Goal: Find specific page/section: Find specific page/section

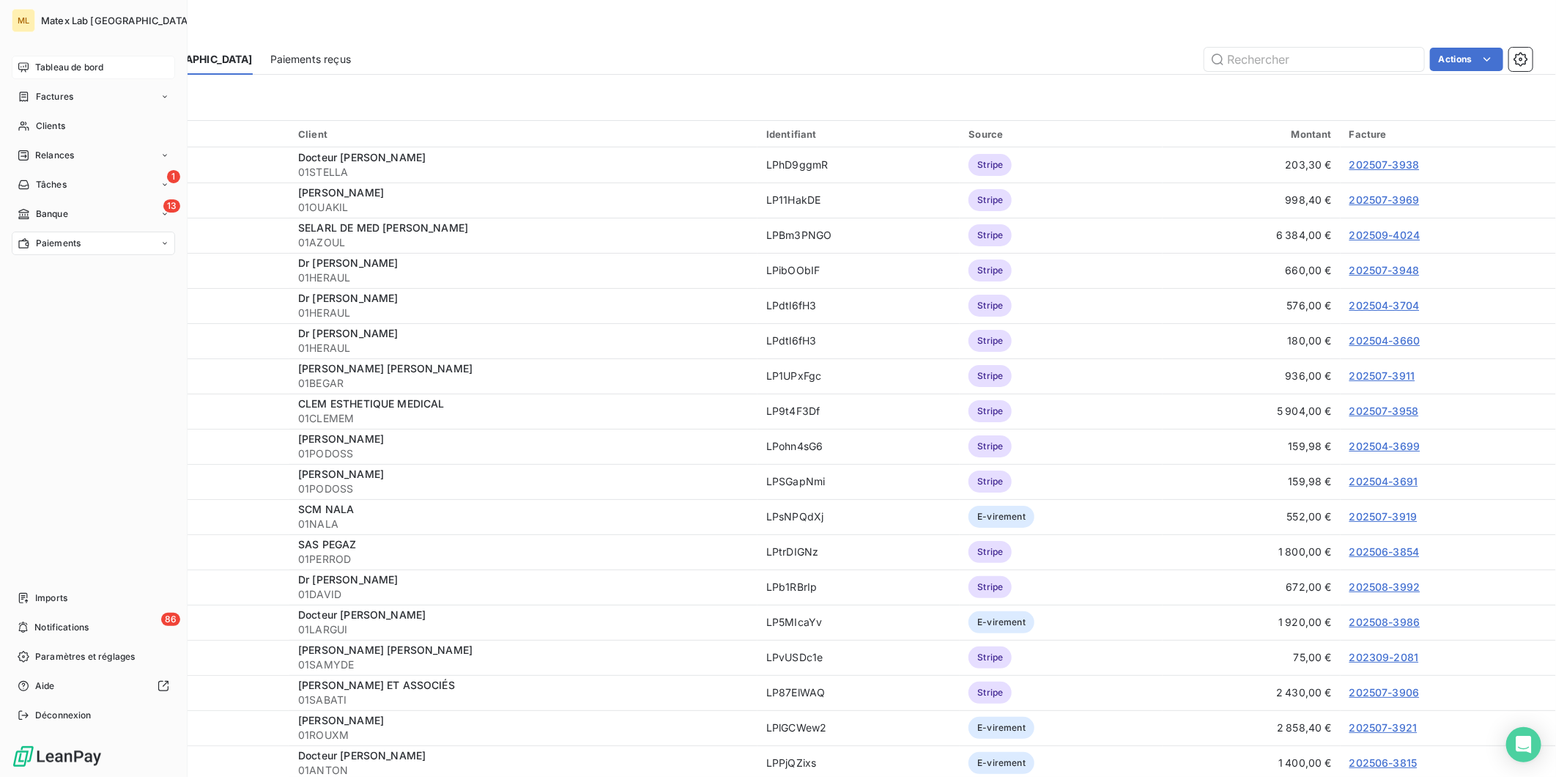
click at [50, 64] on span "Tableau de bord" at bounding box center [69, 67] width 68 height 13
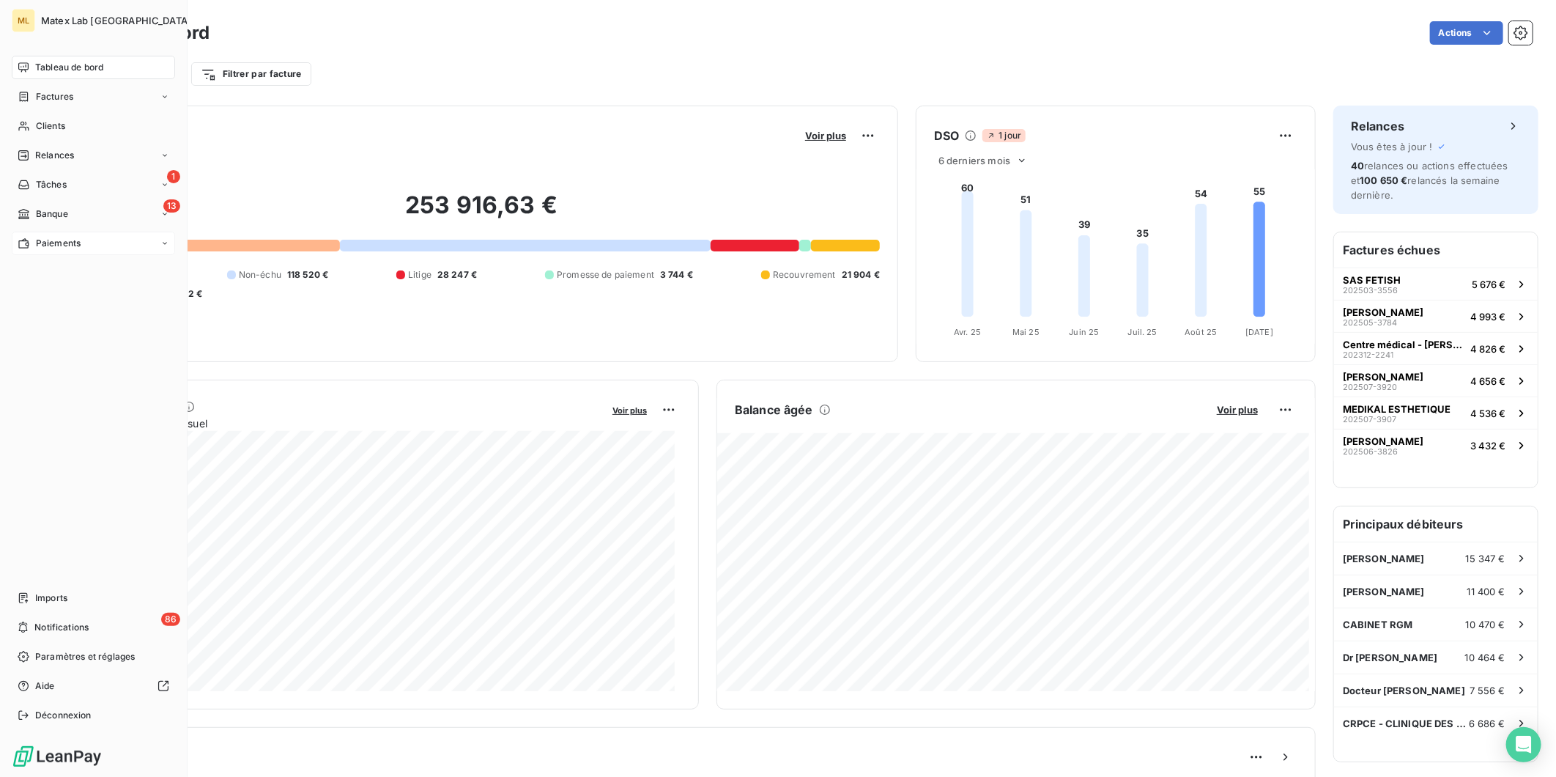
click at [45, 240] on span "Paiements" at bounding box center [58, 243] width 45 height 13
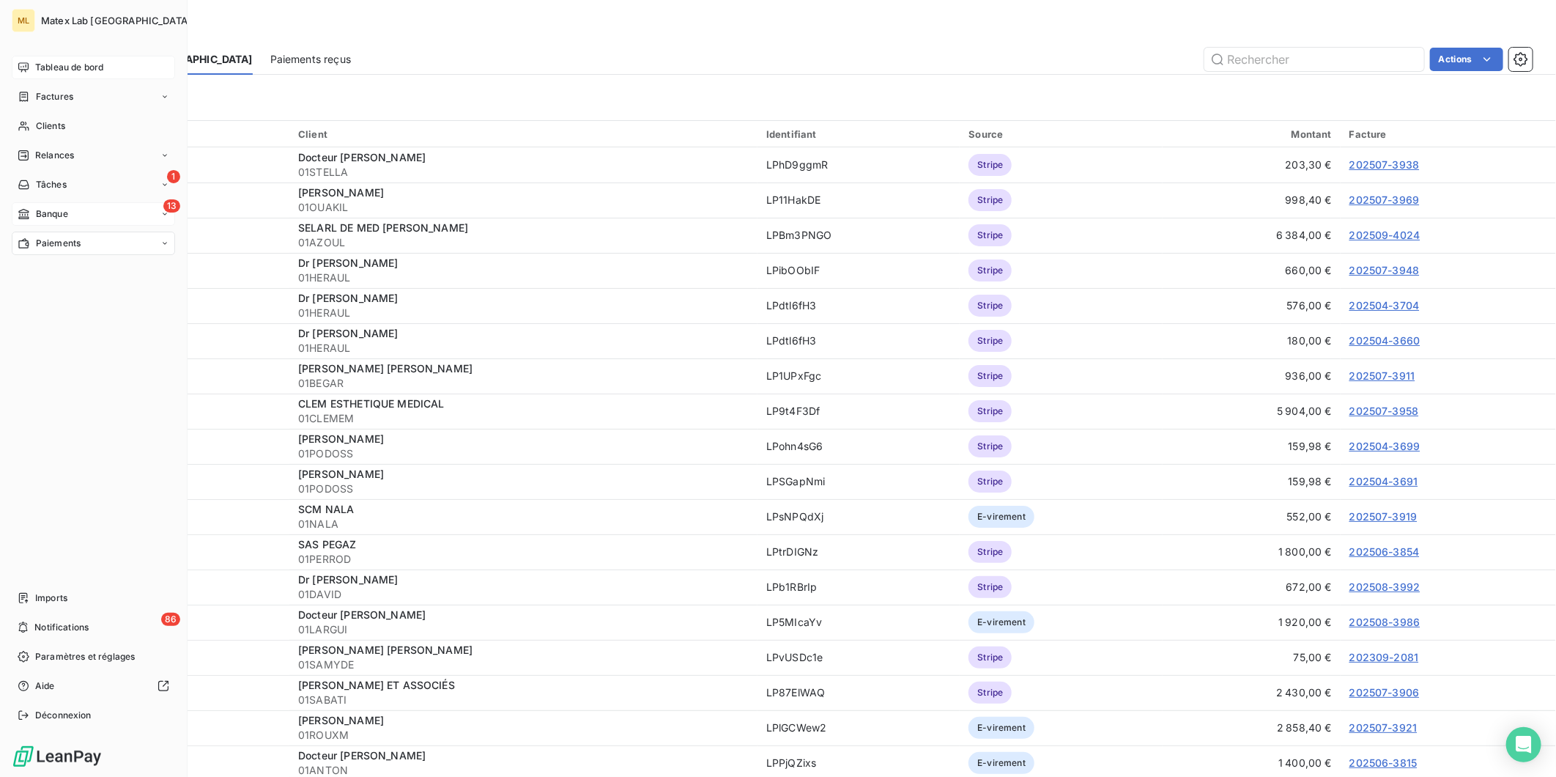
click at [67, 210] on span "Banque" at bounding box center [52, 213] width 32 height 13
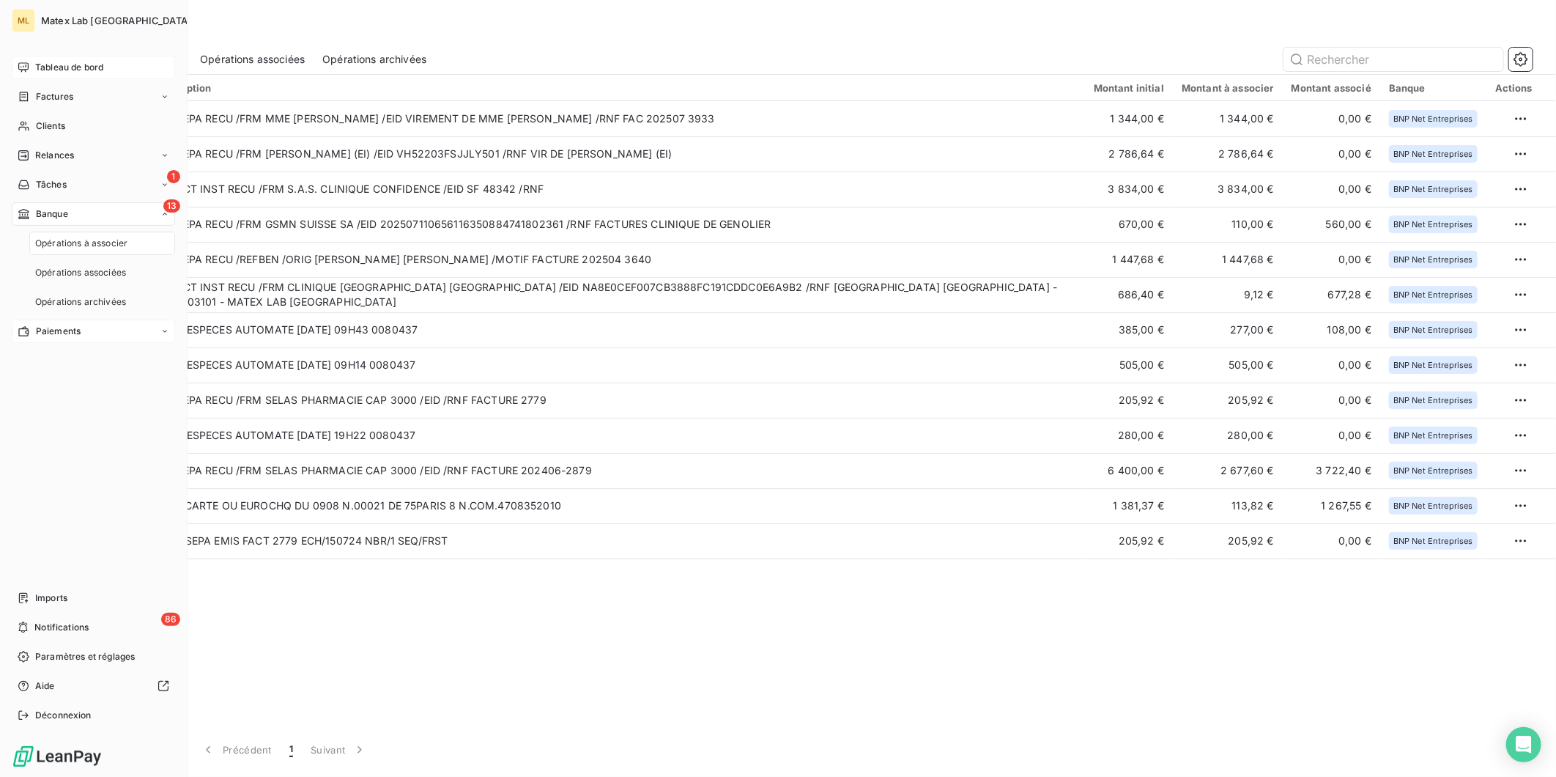
click at [76, 213] on div "13 Banque" at bounding box center [93, 213] width 163 height 23
click at [25, 240] on icon at bounding box center [24, 243] width 12 height 12
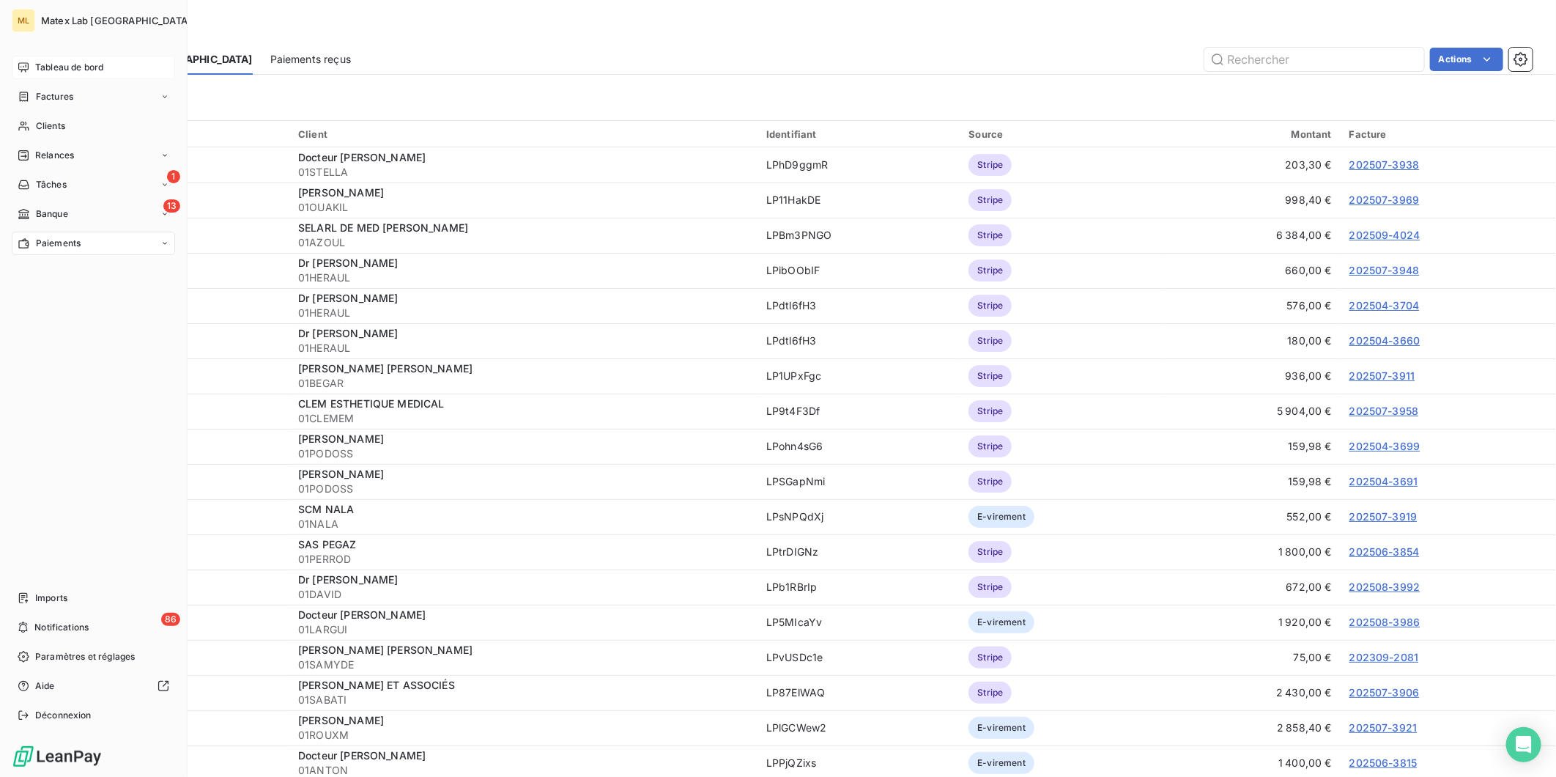
click at [70, 66] on span "Tableau de bord" at bounding box center [69, 67] width 68 height 13
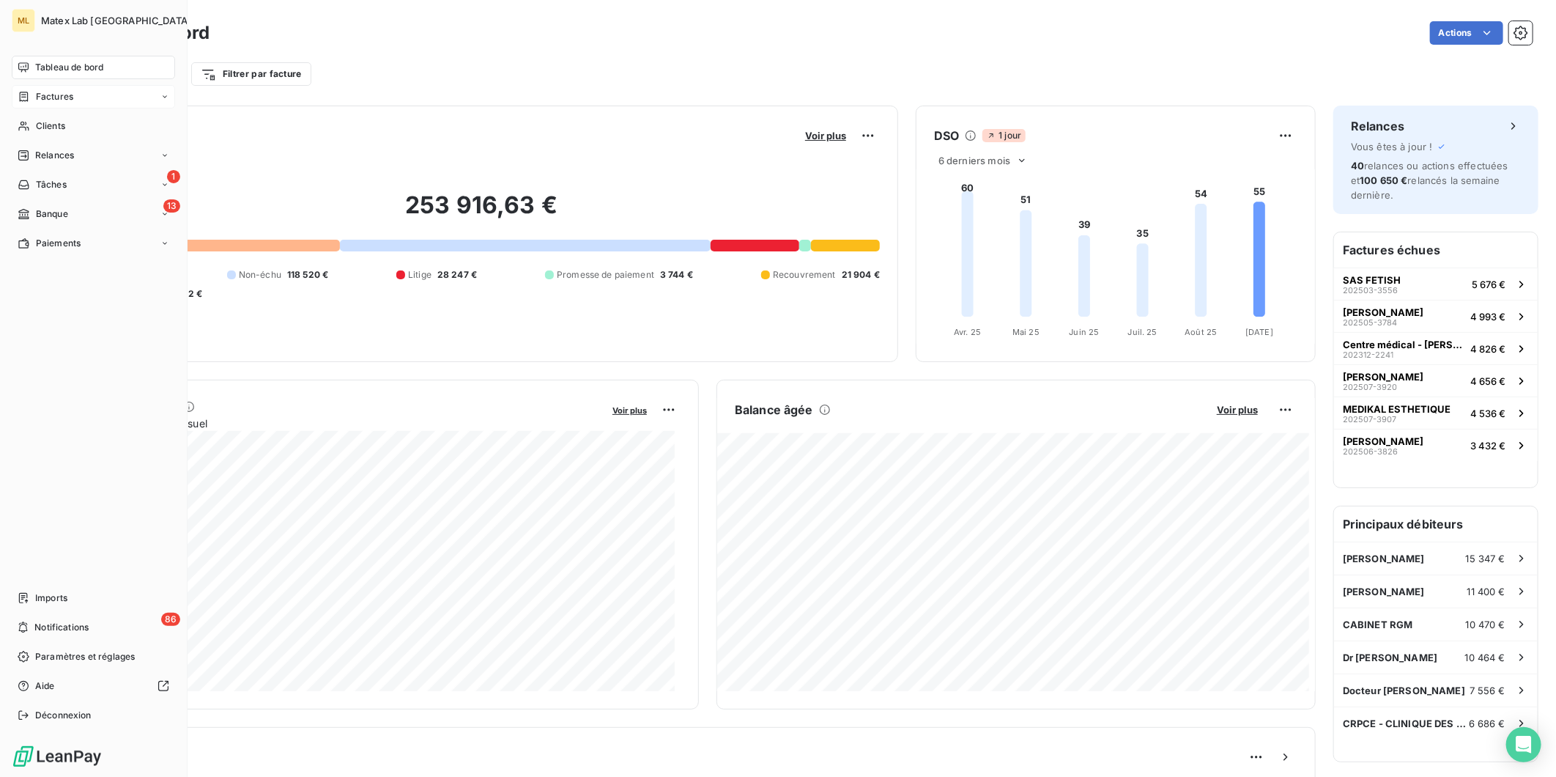
click at [54, 100] on span "Factures" at bounding box center [54, 96] width 37 height 13
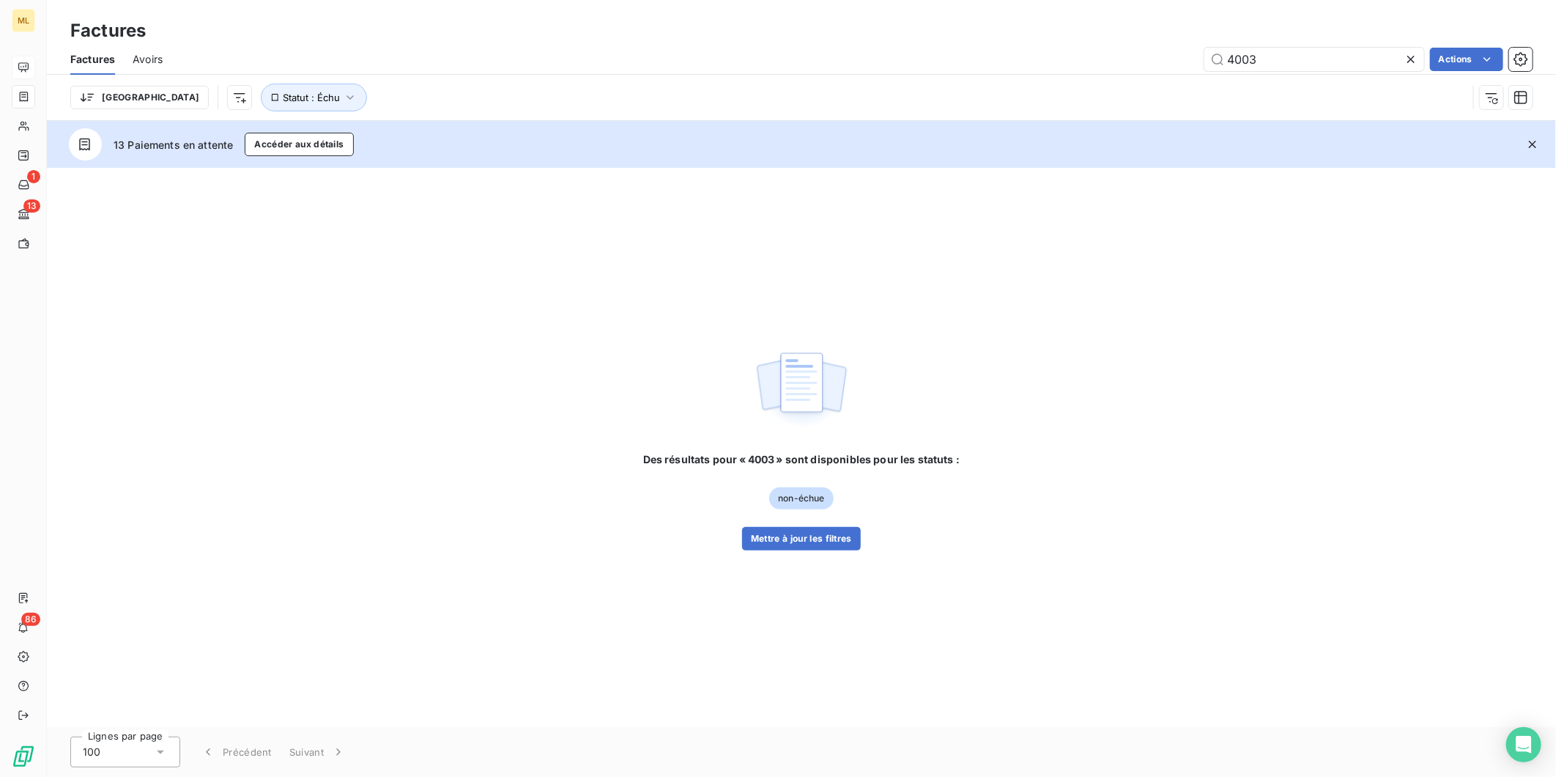
drag, startPoint x: 1211, startPoint y: 63, endPoint x: 1200, endPoint y: 63, distance: 11.0
click at [1200, 63] on div "4003 Actions" at bounding box center [856, 59] width 1353 height 23
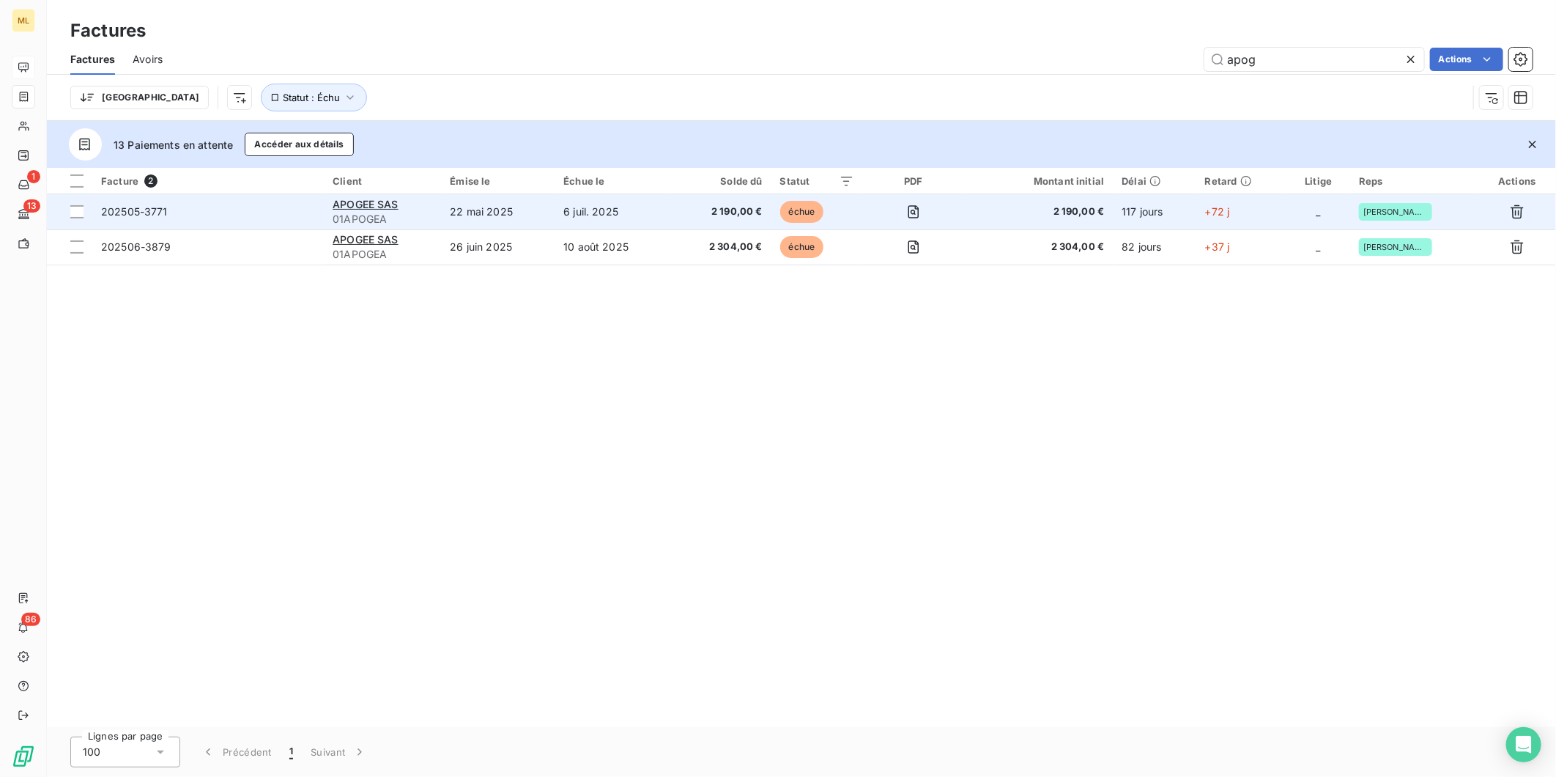
type input "apog"
click at [685, 213] on span "2 190,00 €" at bounding box center [721, 211] width 82 height 15
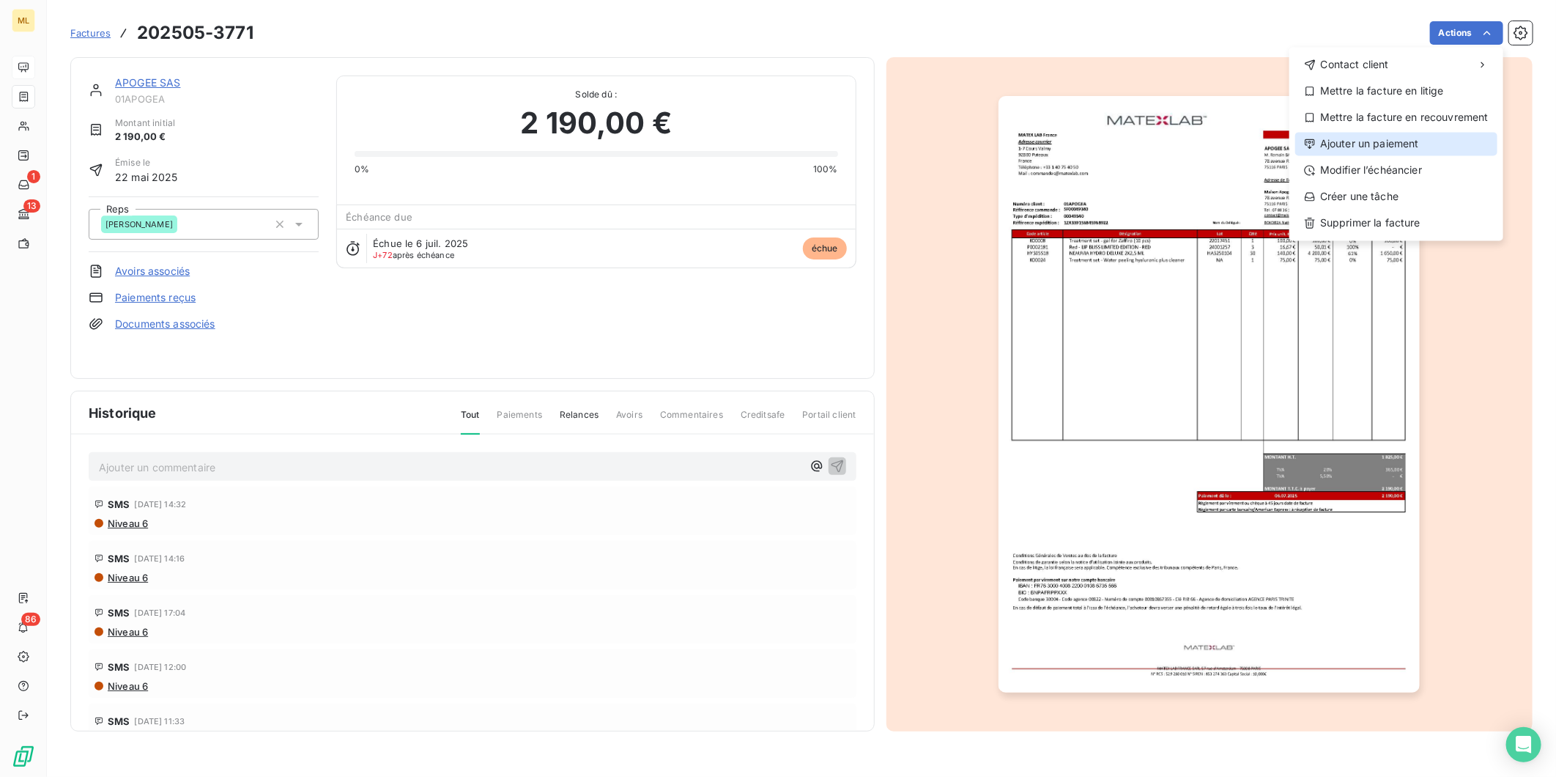
click at [1399, 142] on div "Ajouter un paiement" at bounding box center [1396, 143] width 202 height 23
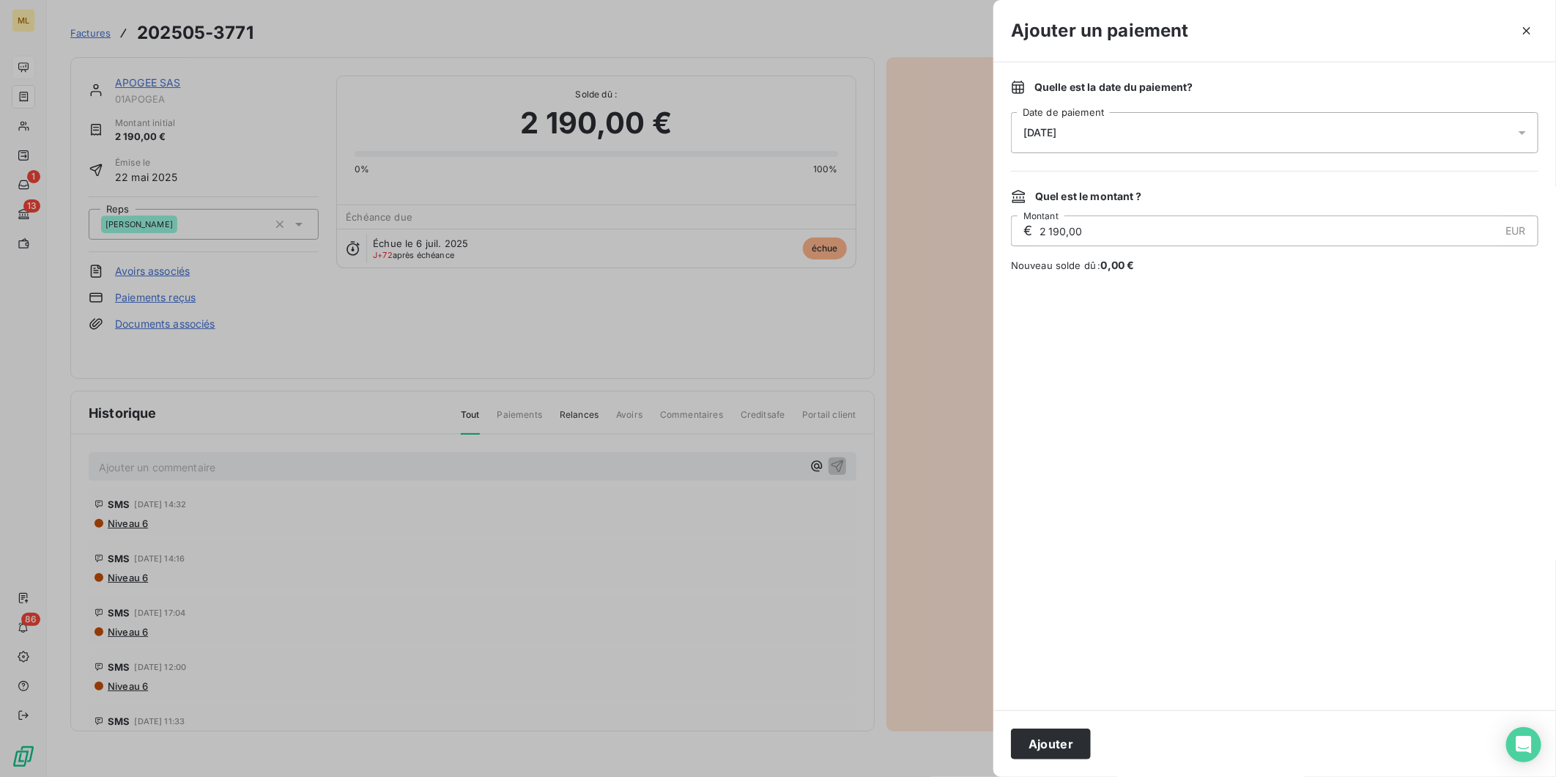
click at [1127, 138] on div "[DATE]" at bounding box center [1275, 132] width 528 height 41
click at [1117, 313] on button "17" at bounding box center [1112, 312] width 29 height 29
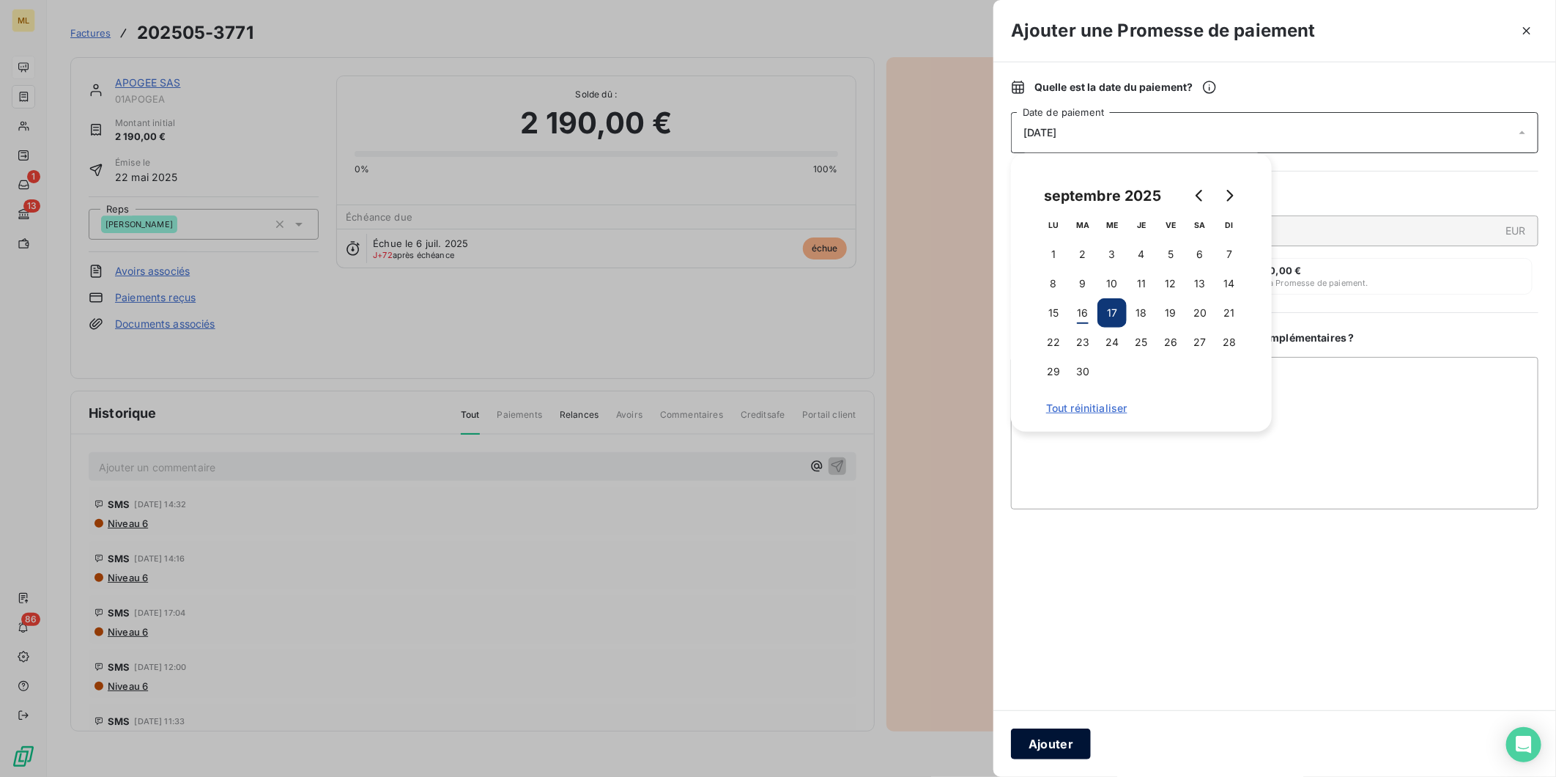
click at [1065, 748] on button "Ajouter" at bounding box center [1051, 743] width 80 height 31
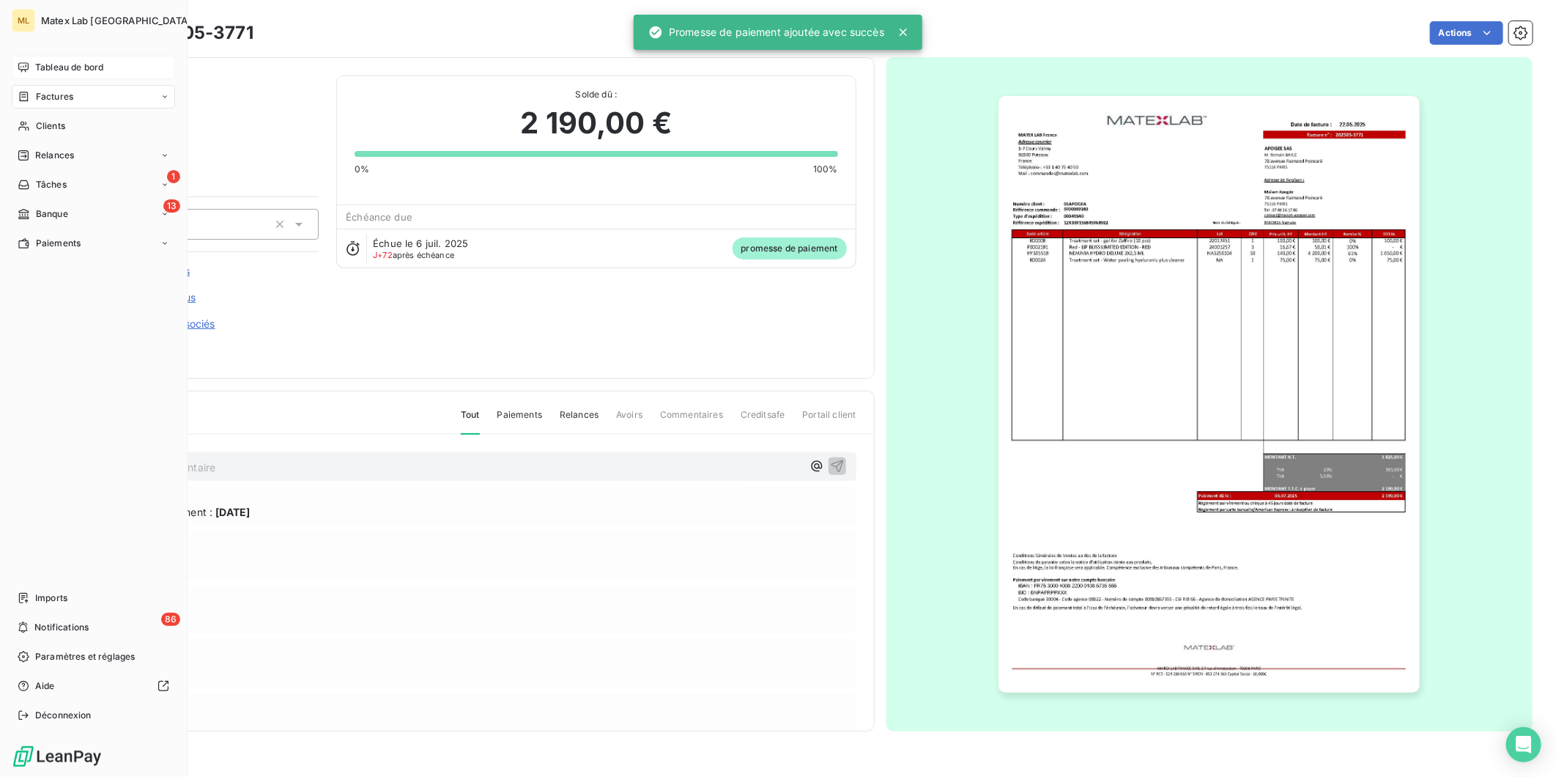
click at [70, 92] on span "Factures" at bounding box center [54, 96] width 37 height 13
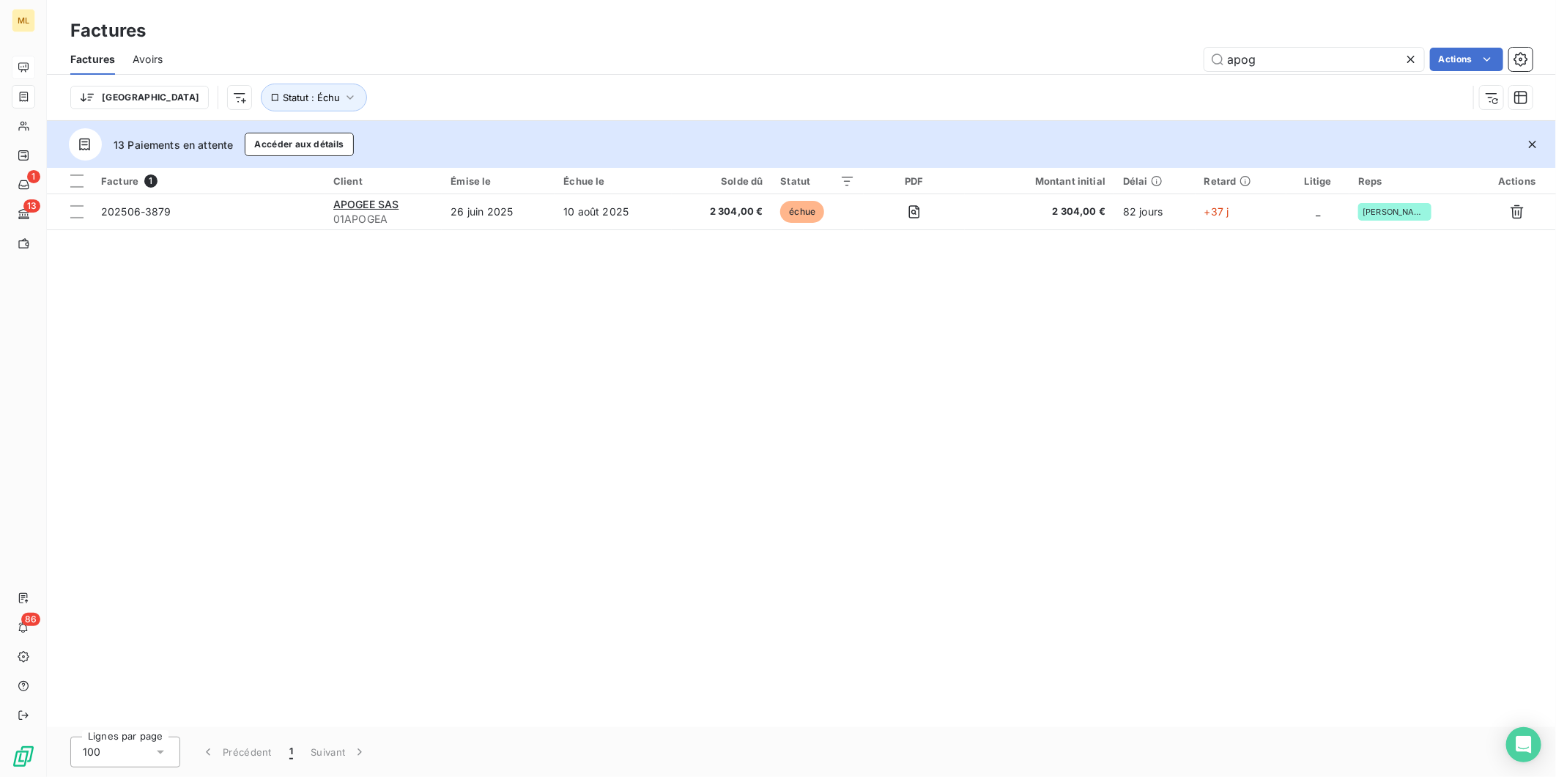
click at [1405, 57] on icon at bounding box center [1411, 59] width 15 height 15
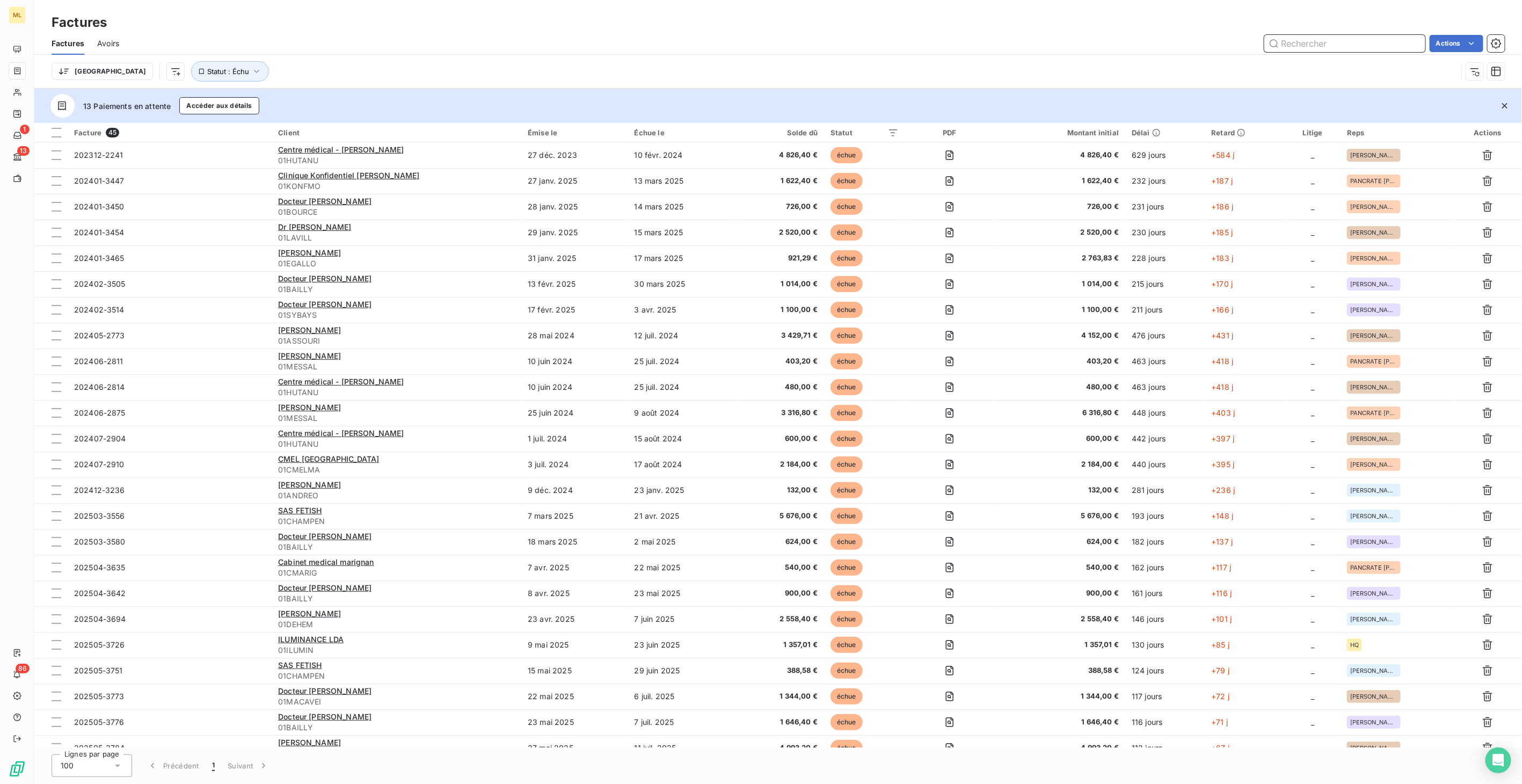
click at [1139, 45] on input "text" at bounding box center [1345, 43] width 161 height 17
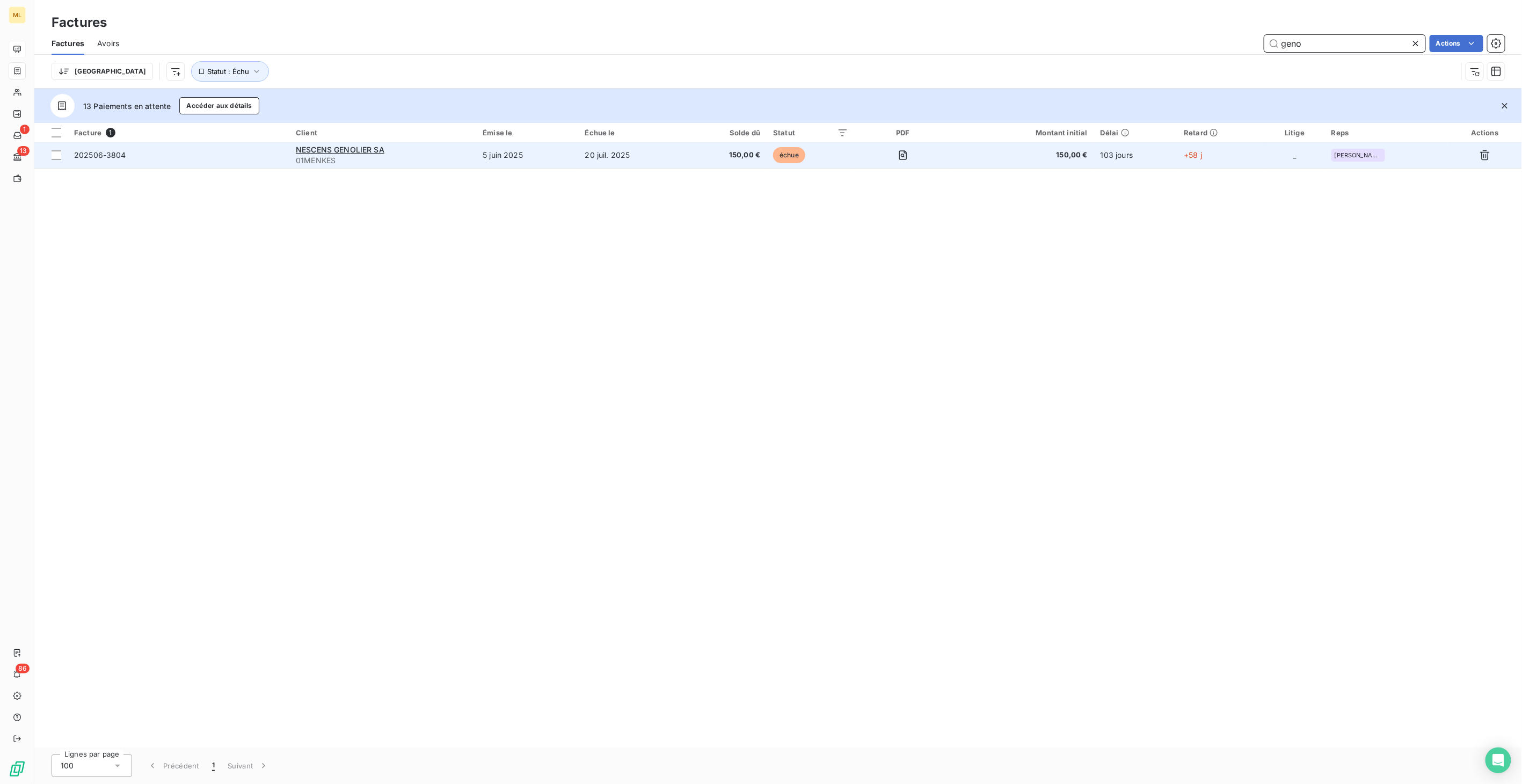
type input "geno"
click at [486, 153] on td "5 juin 2025" at bounding box center [527, 155] width 102 height 26
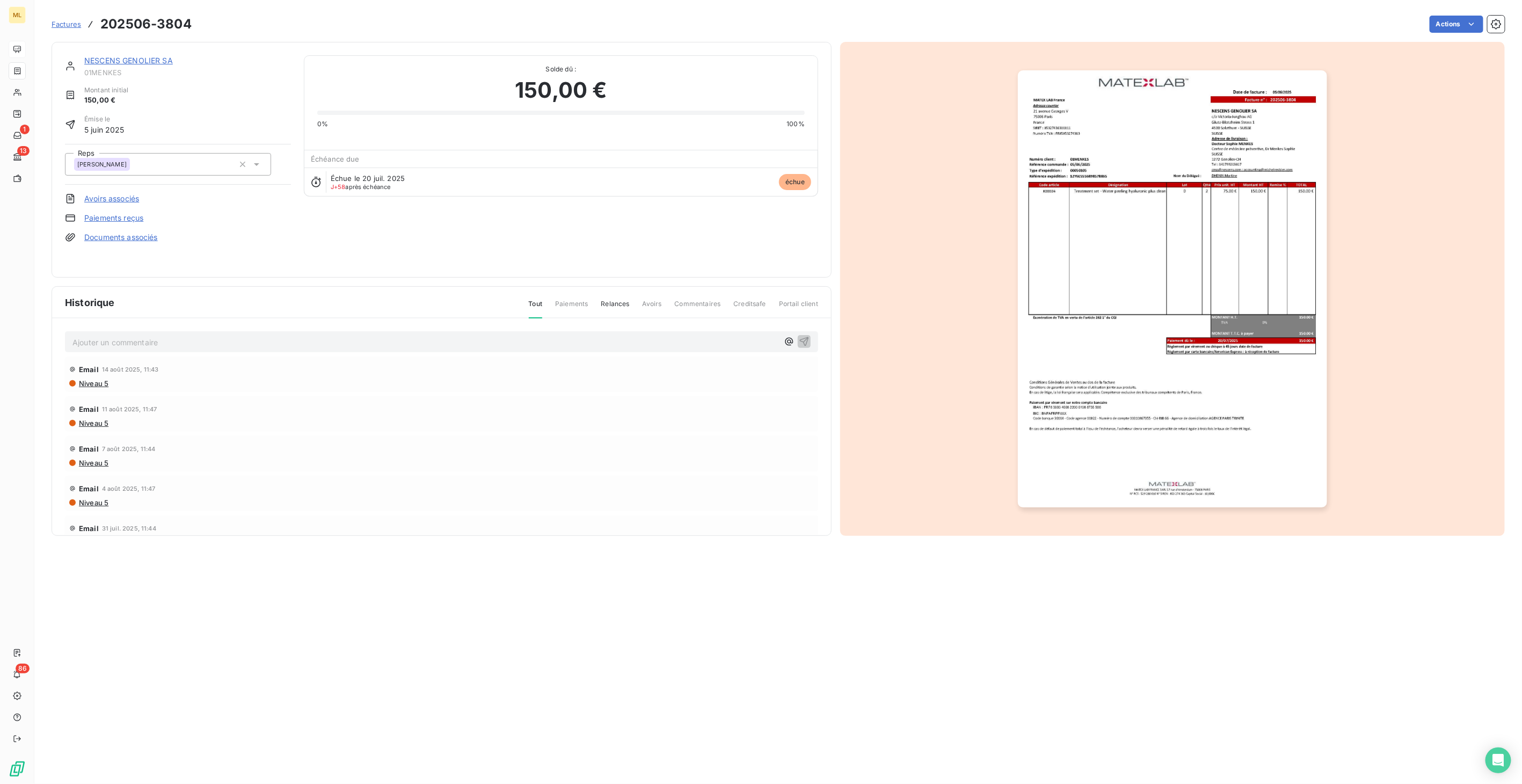
click at [138, 59] on link "NESCENS GENOLIER SA" at bounding box center [128, 60] width 89 height 9
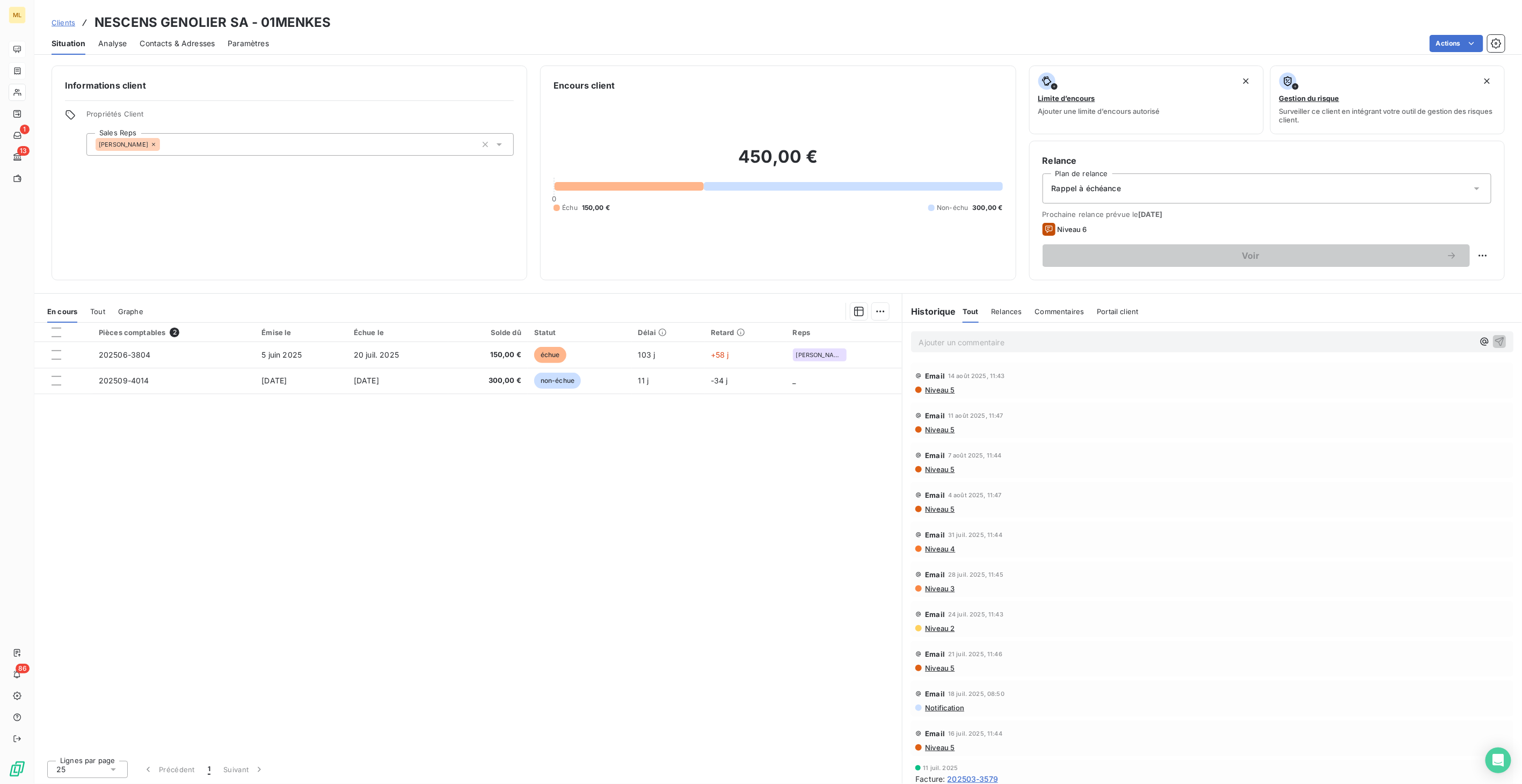
click at [199, 51] on div "Contacts & Adresses" at bounding box center [177, 43] width 75 height 23
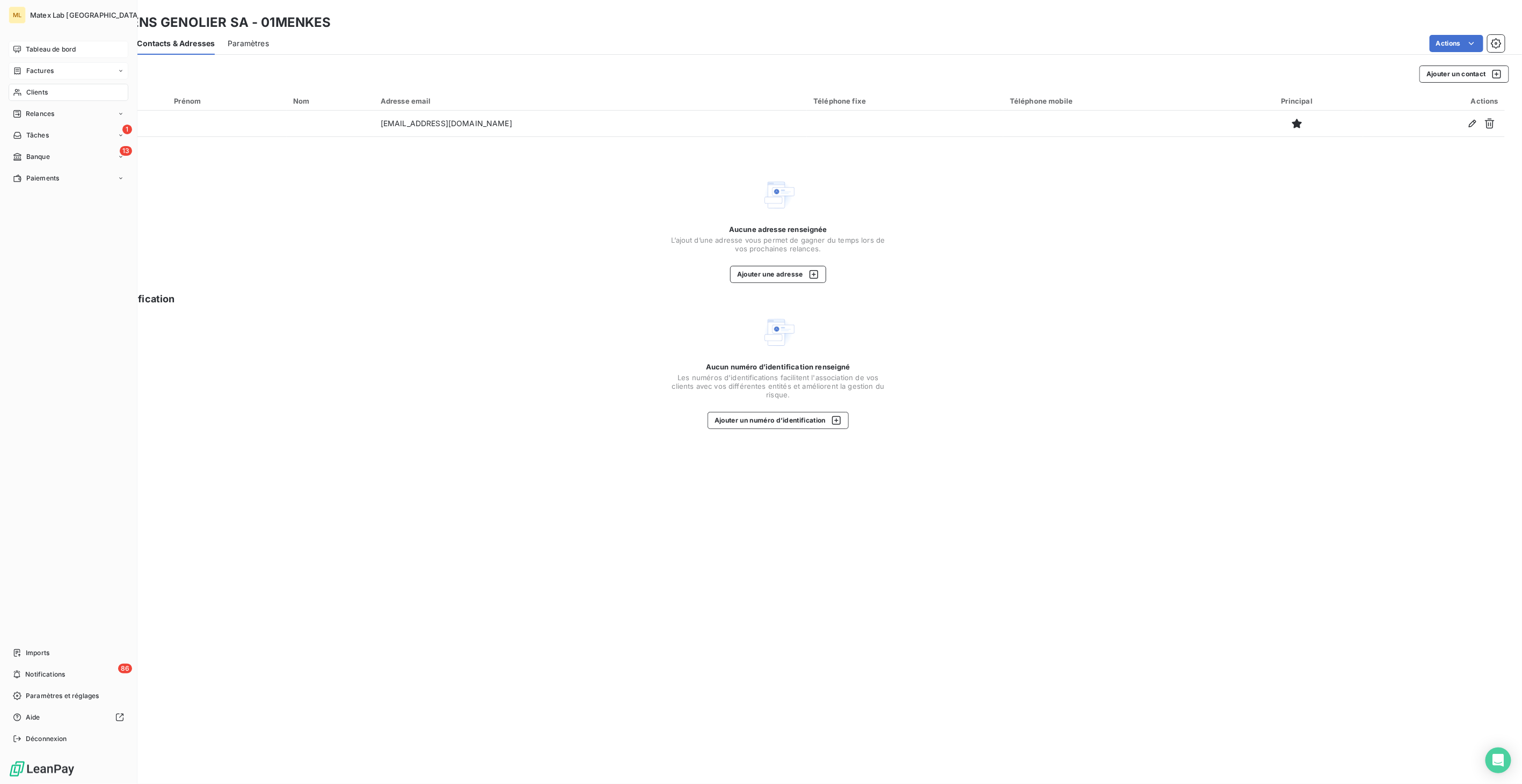
click at [32, 73] on span "Factures" at bounding box center [40, 70] width 27 height 10
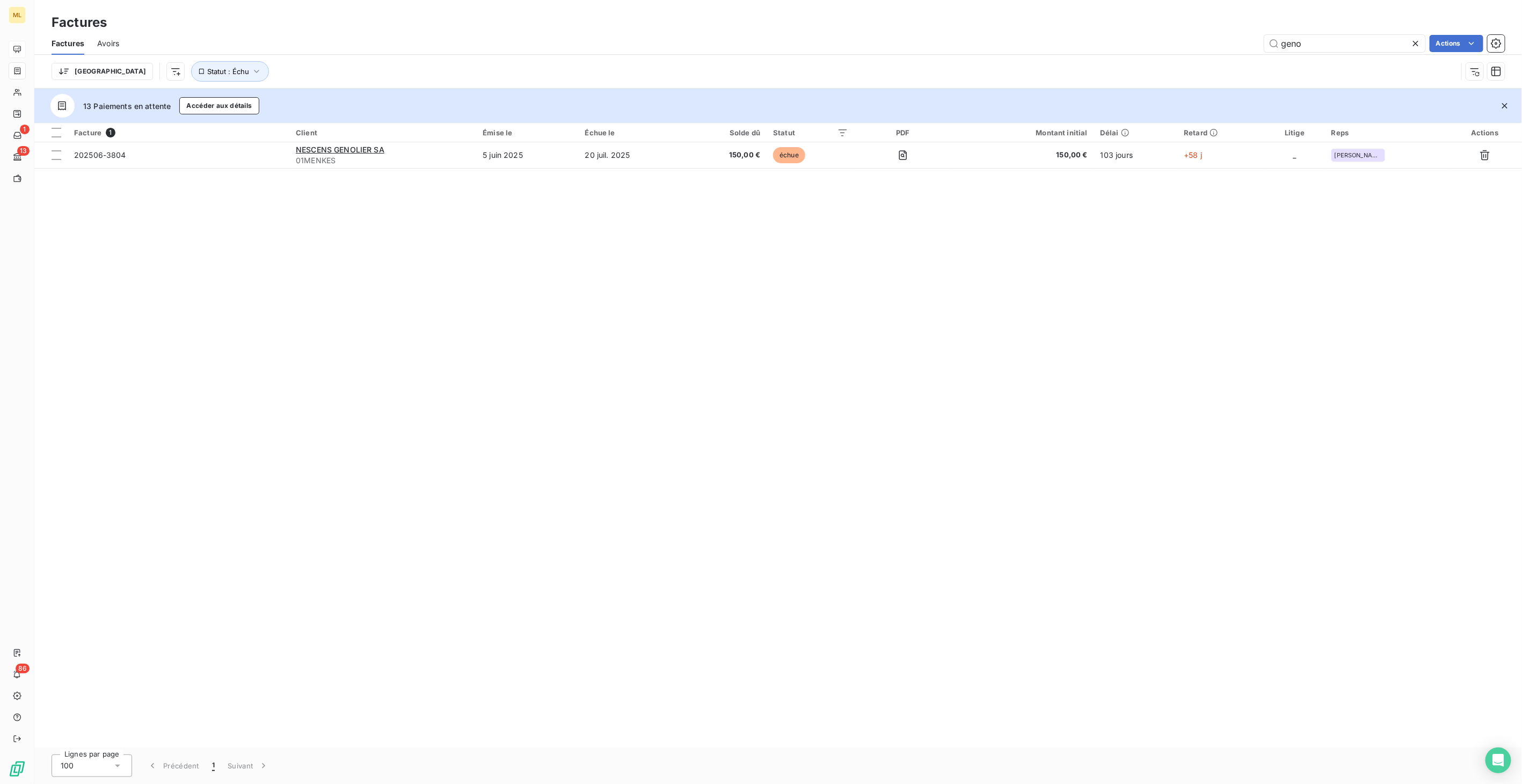
drag, startPoint x: 1318, startPoint y: 37, endPoint x: 1214, endPoint y: 51, distance: 104.9
click at [1139, 51] on div "geno Actions" at bounding box center [818, 43] width 1373 height 17
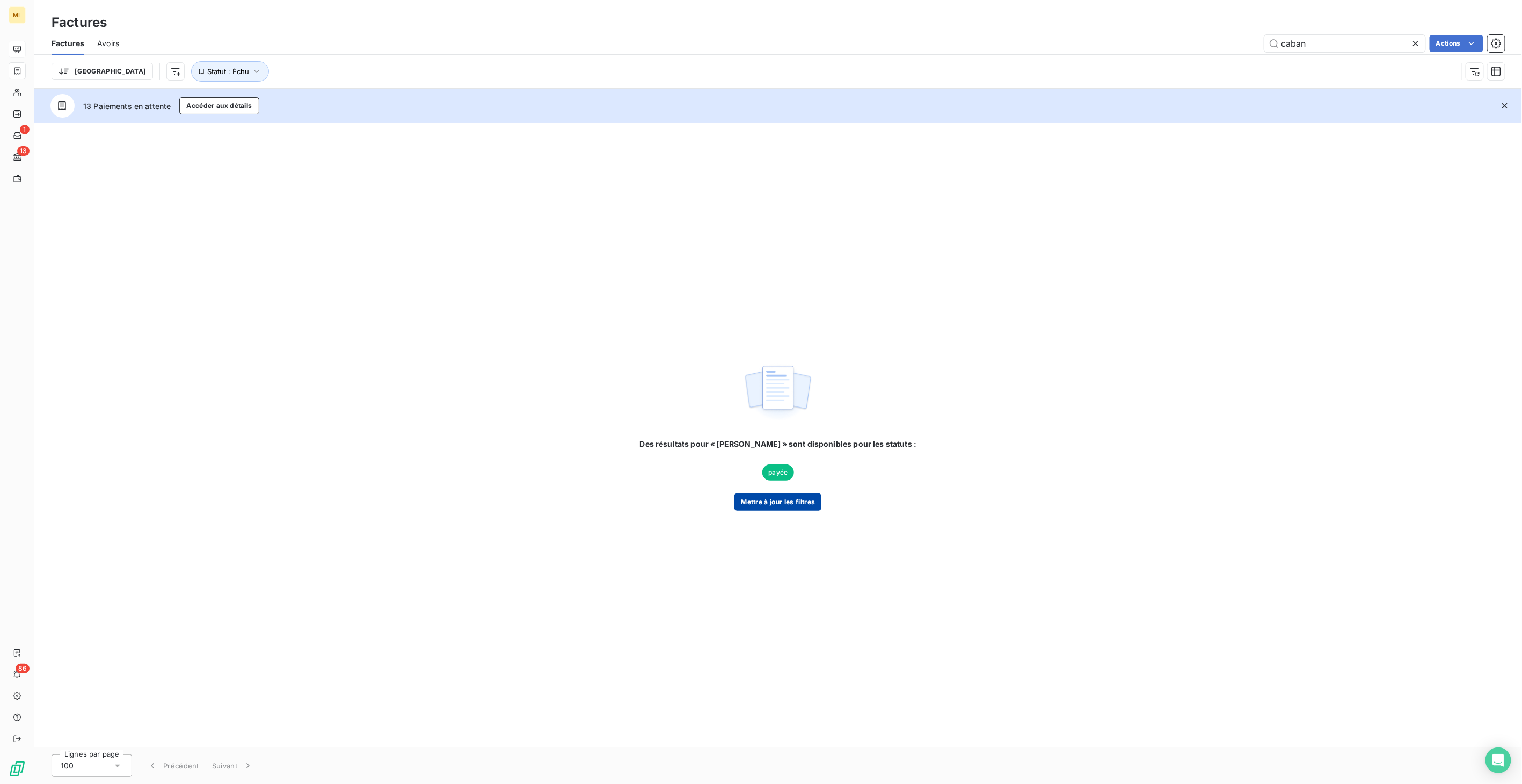
type input "caban"
click at [785, 506] on button "Mettre à jour les filtres" at bounding box center [777, 501] width 87 height 17
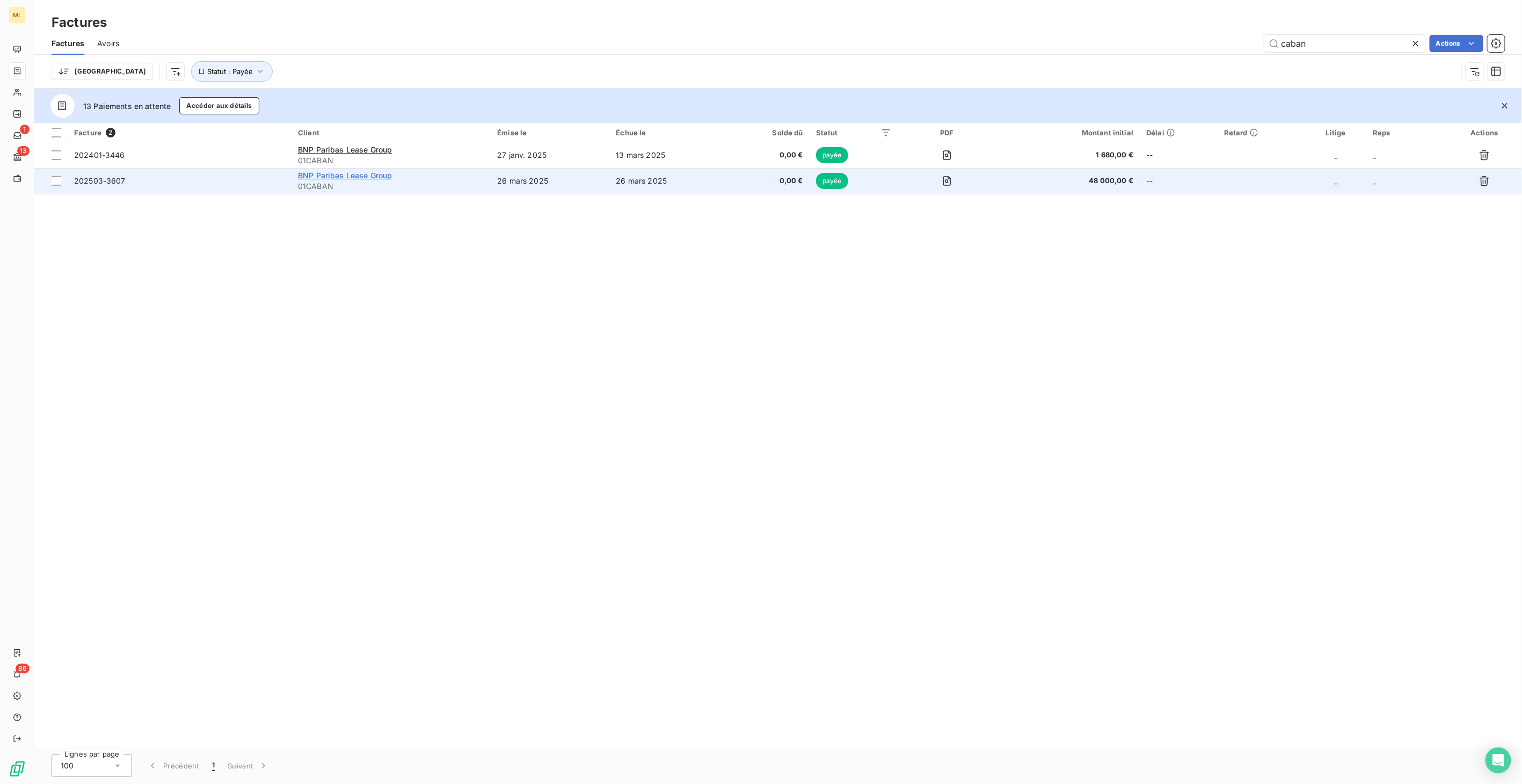
click at [348, 175] on span "BNP Paribas Lease Group" at bounding box center [345, 175] width 94 height 9
click at [215, 180] on span "202503-3607" at bounding box center [180, 181] width 211 height 11
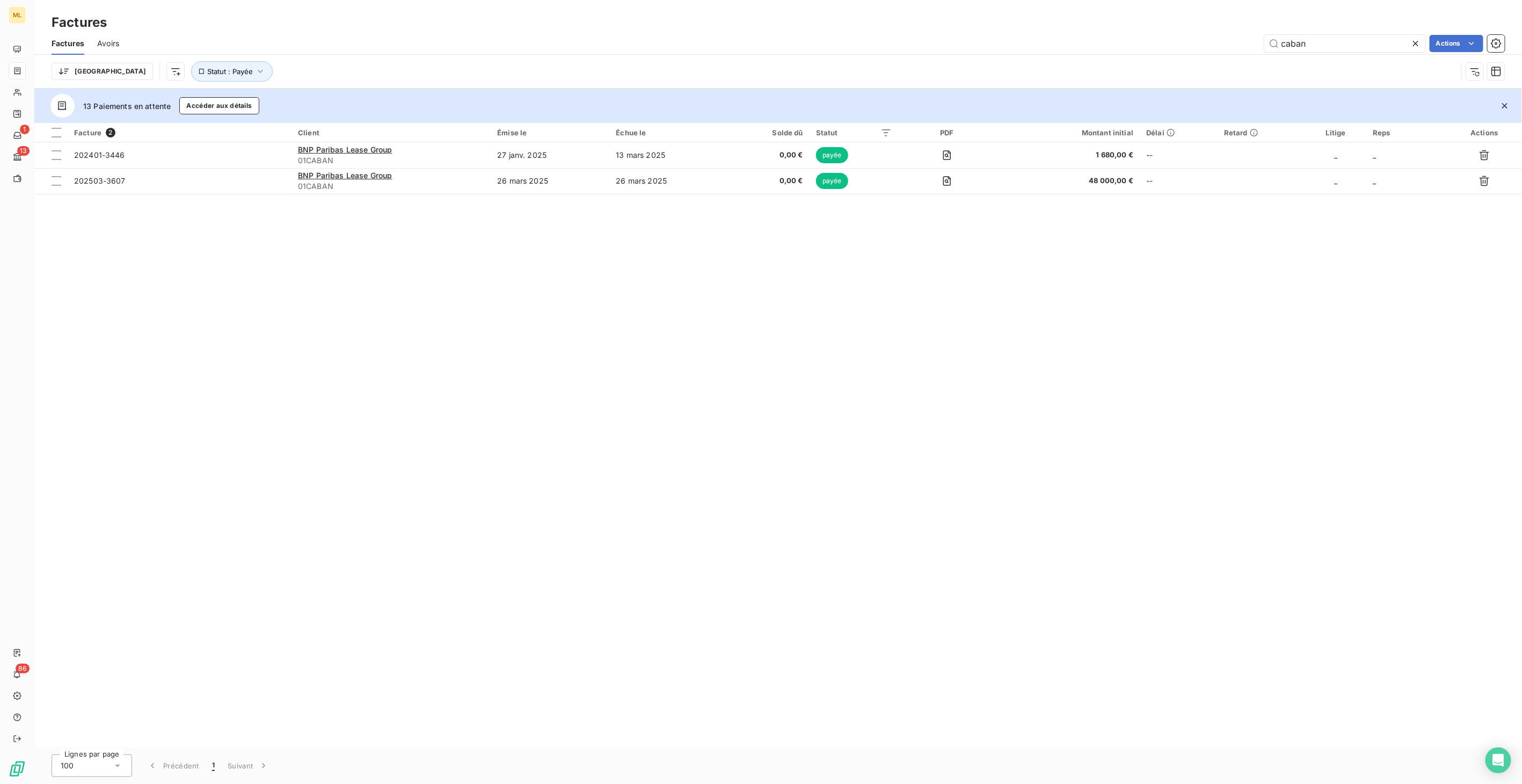
drag, startPoint x: 1243, startPoint y: 45, endPoint x: 1173, endPoint y: 52, distance: 70.3
click at [1139, 52] on div "Factures Avoirs [PERSON_NAME] Actions" at bounding box center [778, 43] width 1488 height 23
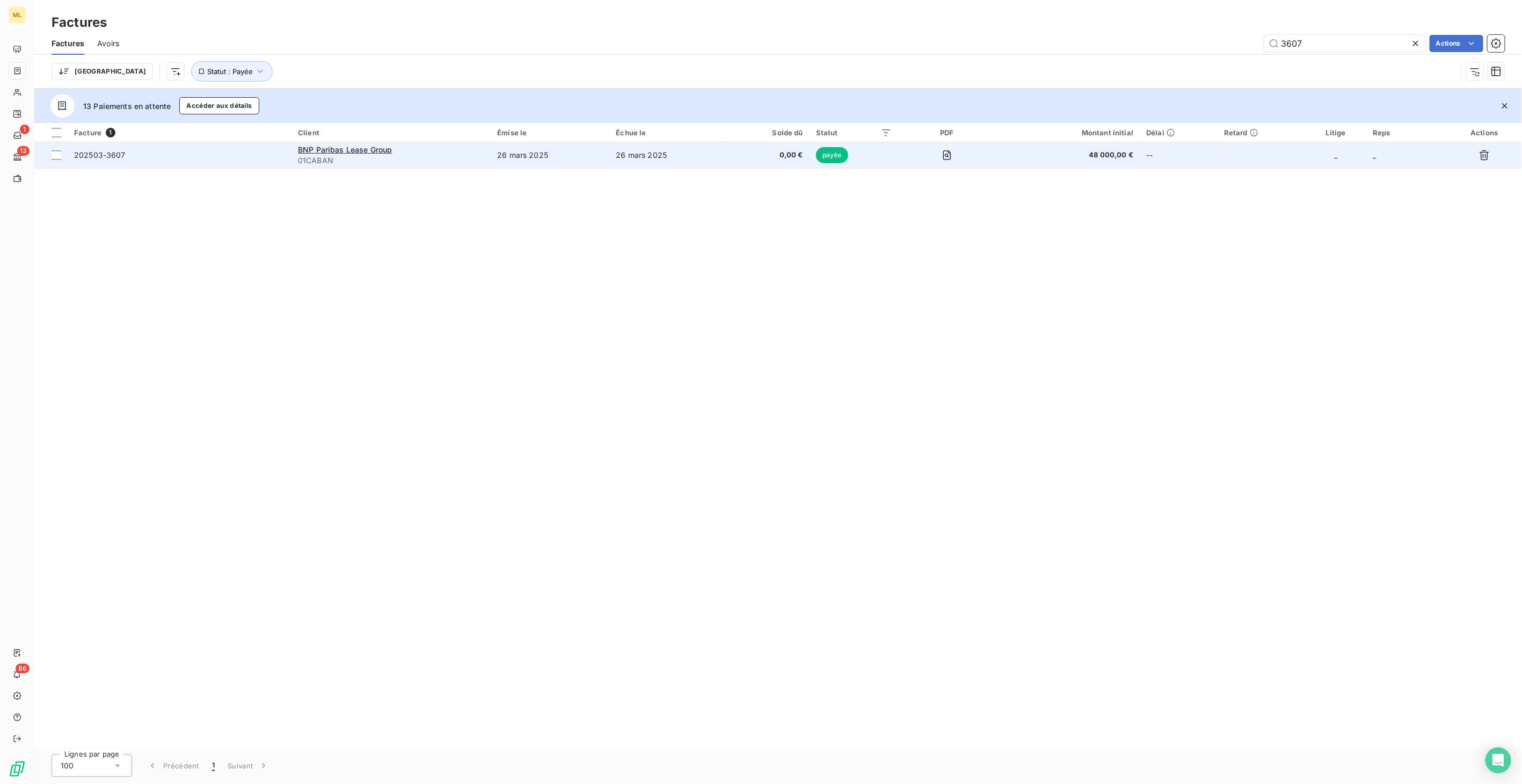
type input "3607"
click at [613, 155] on td "26 mars 2025" at bounding box center [669, 155] width 119 height 26
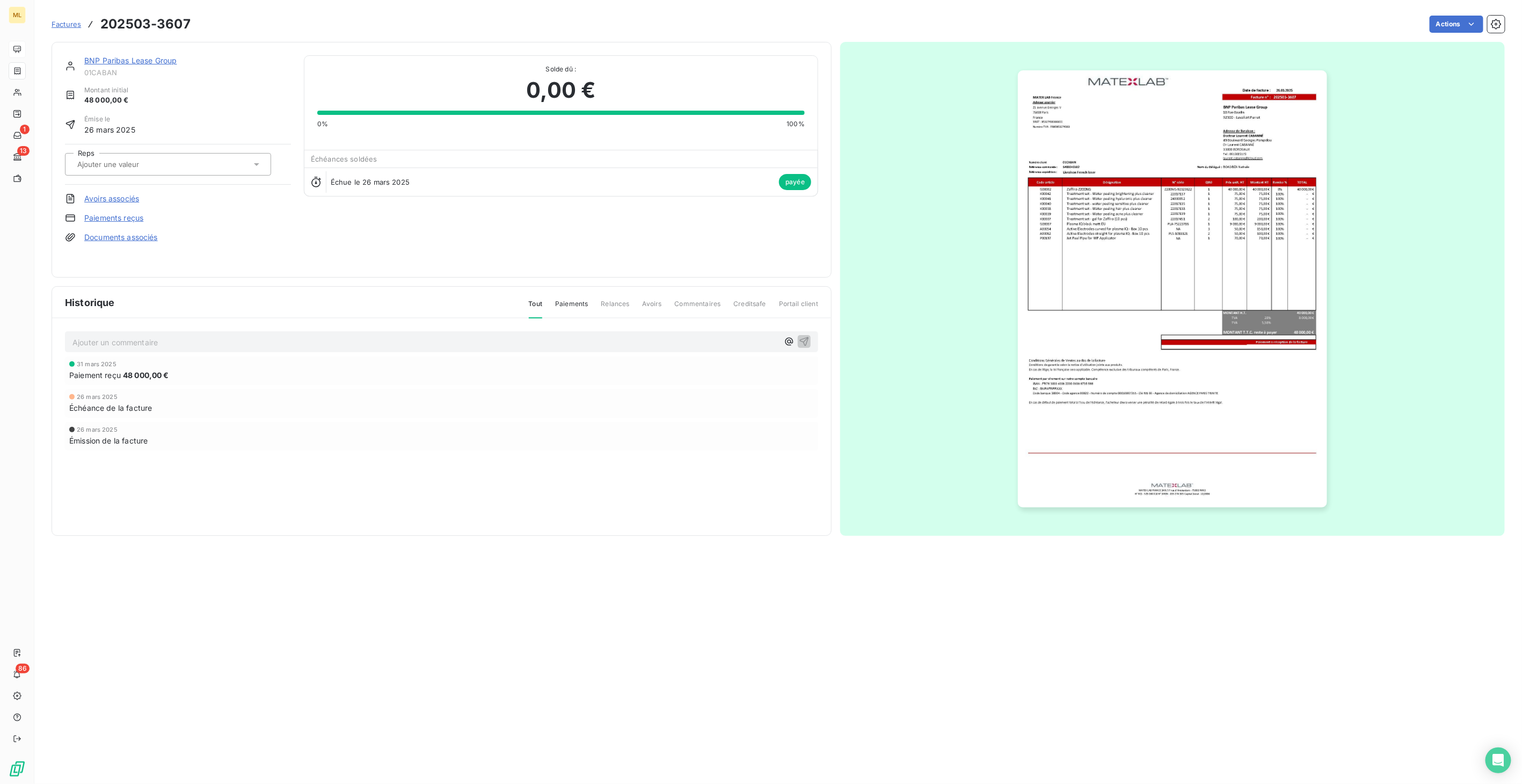
click at [1139, 252] on img "button" at bounding box center [1172, 289] width 309 height 437
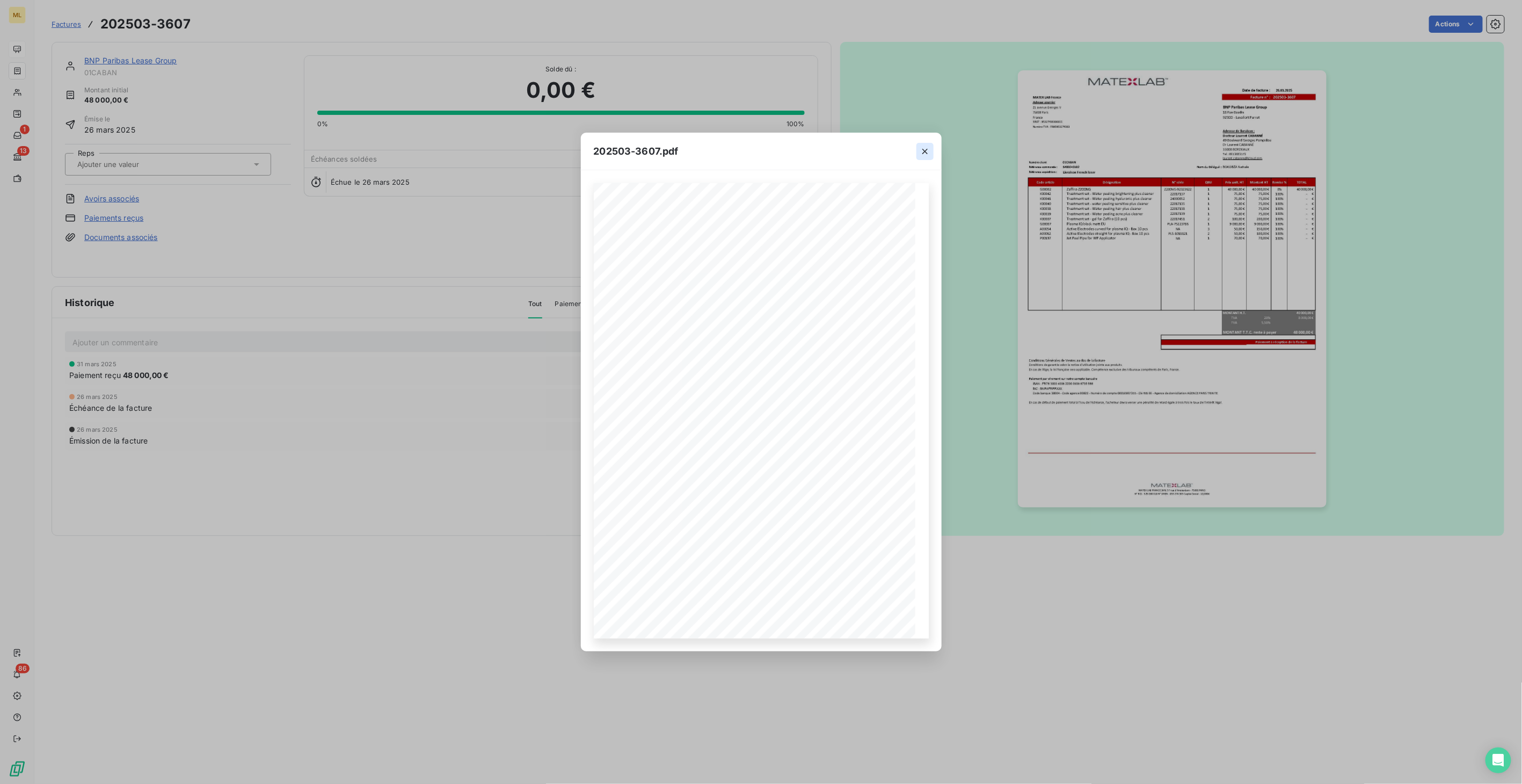
click at [923, 149] on icon "button" at bounding box center [925, 151] width 11 height 11
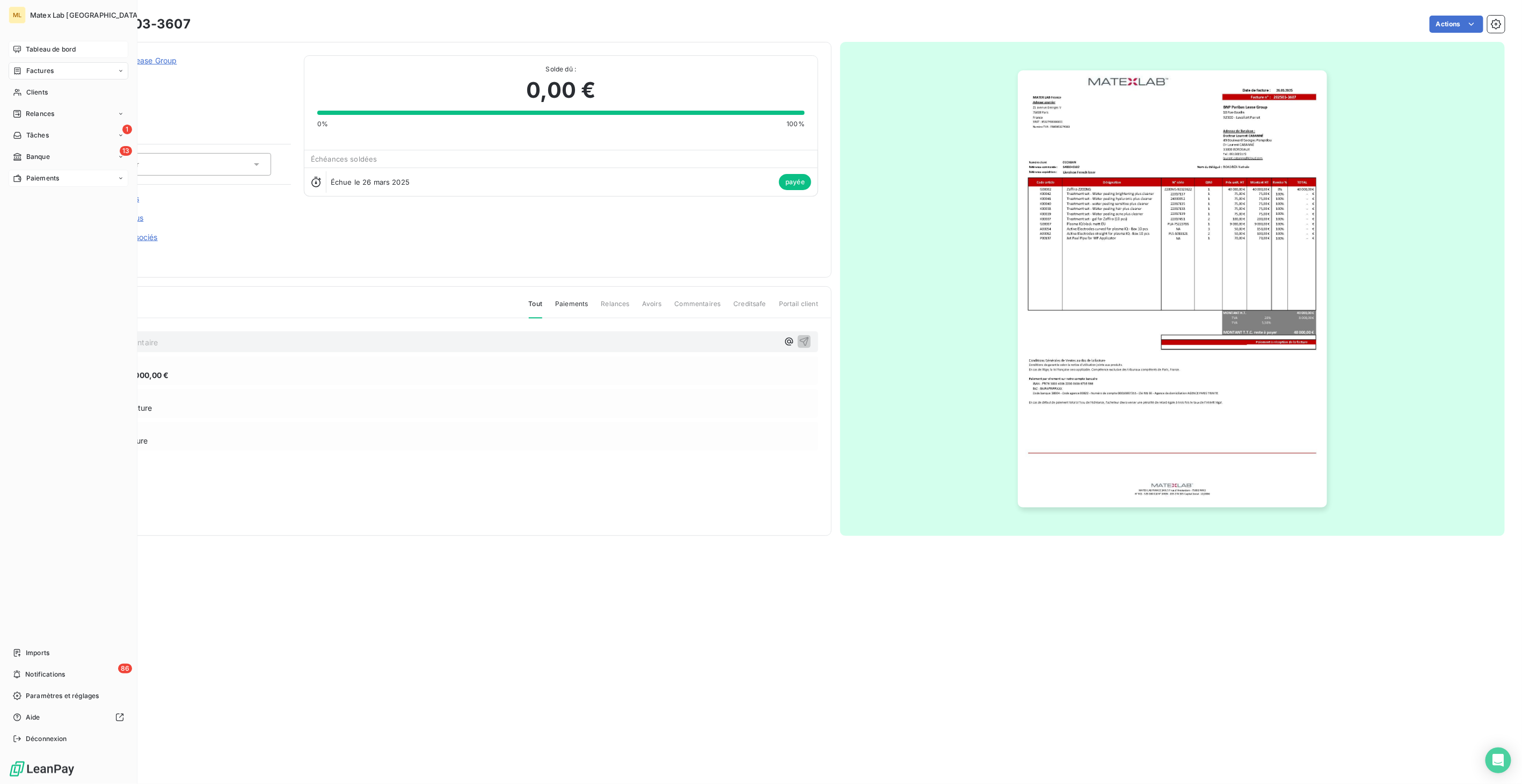
click at [32, 182] on span "Paiements" at bounding box center [43, 178] width 33 height 10
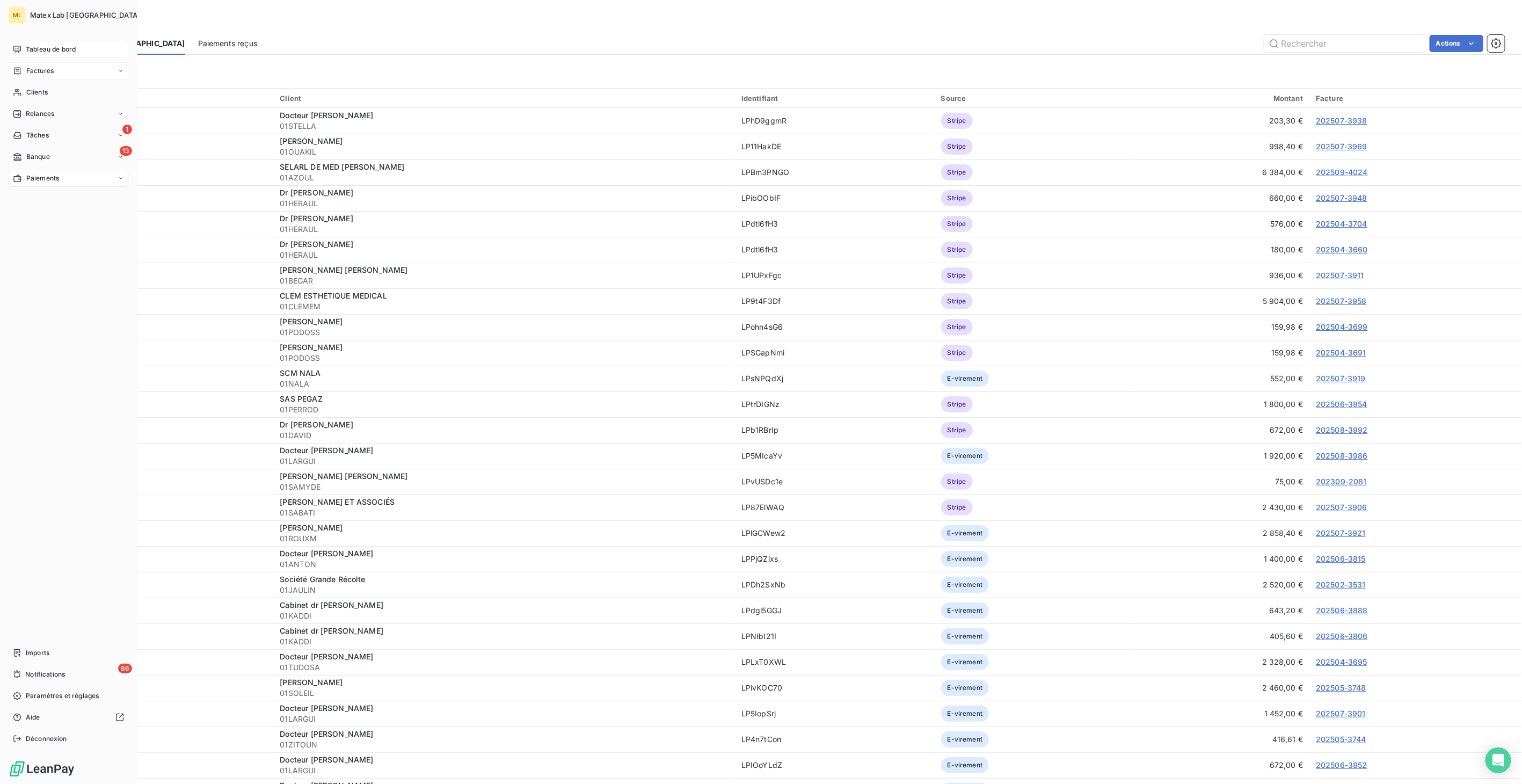
click at [52, 49] on span "Tableau de bord" at bounding box center [51, 49] width 50 height 10
